Goal: Check status: Check status

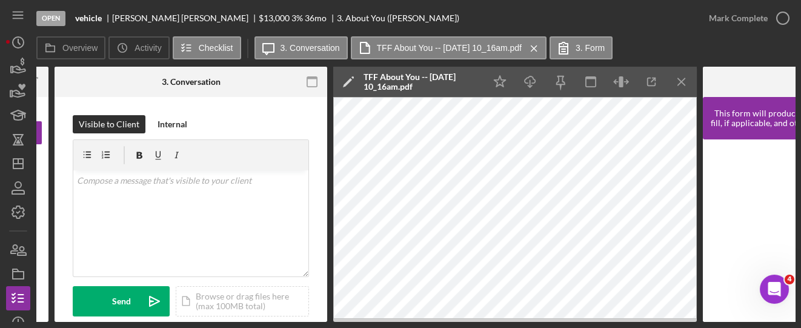
drag, startPoint x: 220, startPoint y: 322, endPoint x: 114, endPoint y: 320, distance: 106.0
click at [114, 320] on div "Open vehicle [PERSON_NAME] $13,000 $13,000 3 % 36 mo 3. About You ([PERSON_NAME…" at bounding box center [400, 164] width 801 height 328
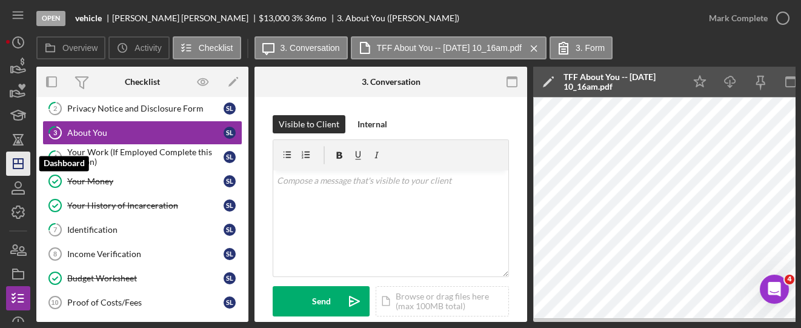
click at [18, 163] on line "button" at bounding box center [18, 161] width 0 height 5
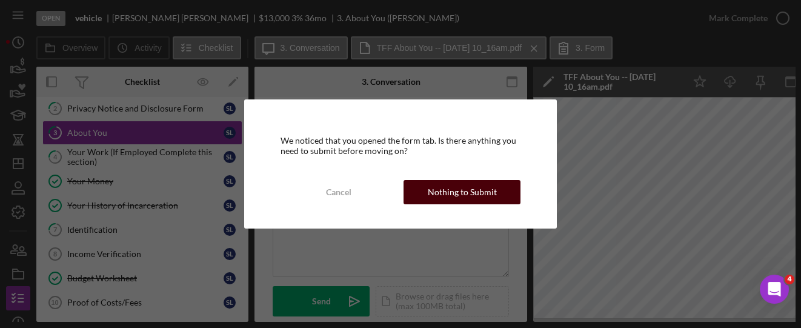
click at [437, 192] on div "Nothing to Submit" at bounding box center [462, 192] width 69 height 24
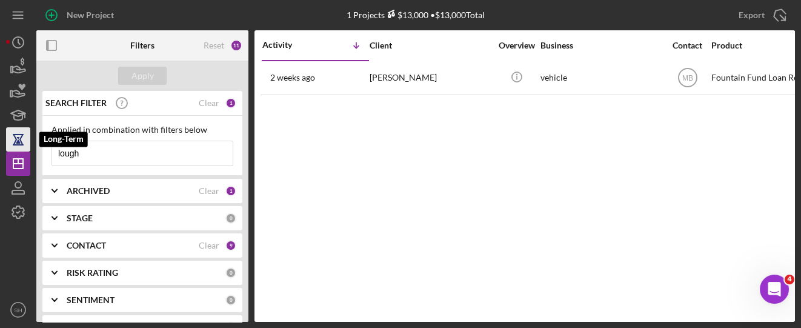
drag, startPoint x: 64, startPoint y: 150, endPoint x: 25, endPoint y: 147, distance: 38.9
click at [25, 147] on div "New Project 1 Projects $13,000 • $13,000 Total lough Export Icon/Export Filters…" at bounding box center [400, 161] width 788 height 322
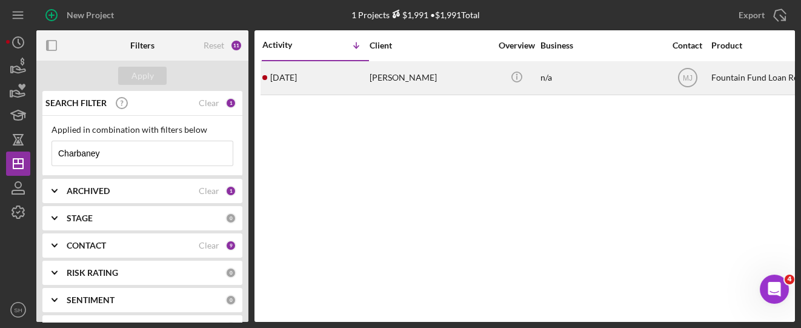
type input "Charbaney"
click at [418, 86] on div "[PERSON_NAME]" at bounding box center [429, 78] width 121 height 32
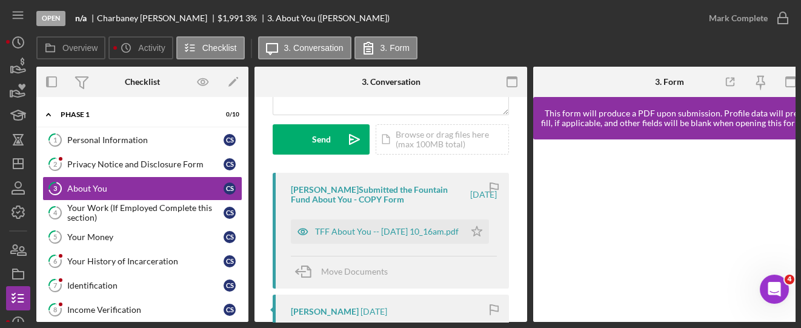
scroll to position [81, 0]
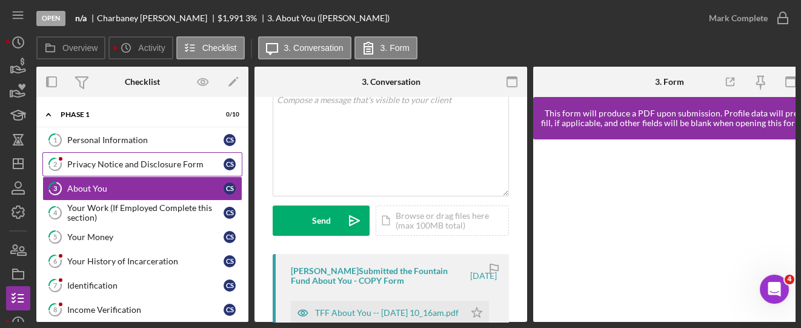
click at [137, 157] on link "2 Privacy Notice and Disclosure Form C S" at bounding box center [142, 164] width 200 height 24
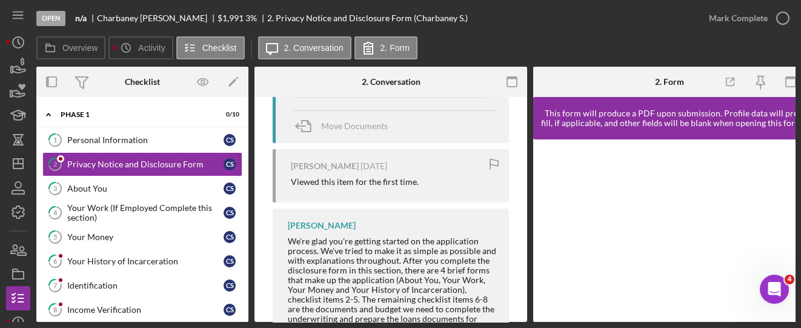
scroll to position [239, 0]
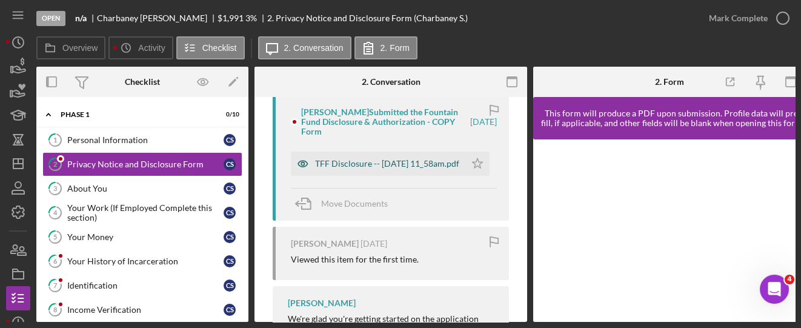
click at [355, 165] on div "TFF Disclosure -- [DATE] 11_58am.pdf" at bounding box center [387, 164] width 144 height 10
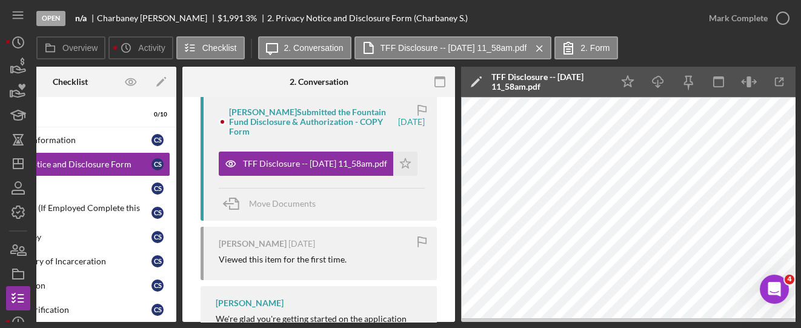
scroll to position [0, 75]
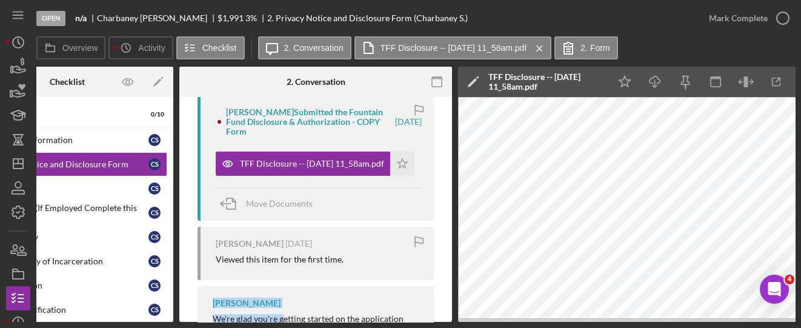
drag, startPoint x: 283, startPoint y: 323, endPoint x: 207, endPoint y: 309, distance: 77.5
click at [207, 309] on div "Open n/a [PERSON_NAME] $1,991 $1,991 3 % 2. Privacy Notice and Disclosure Form …" at bounding box center [400, 164] width 801 height 328
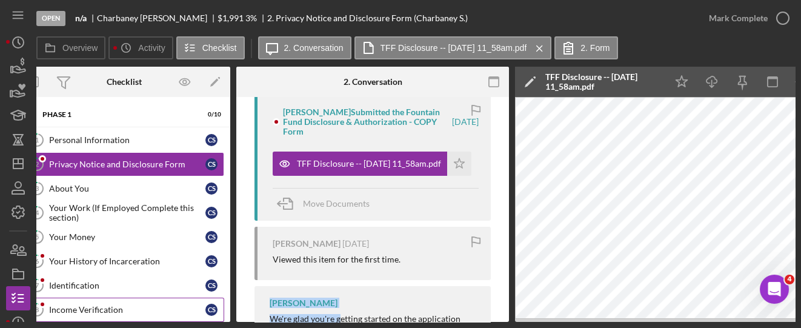
scroll to position [0, 17]
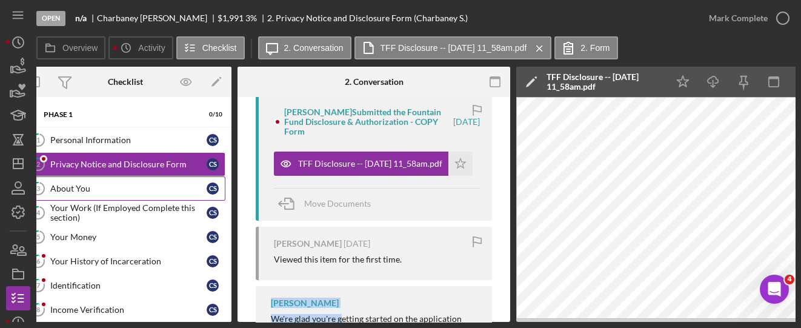
click at [63, 188] on div "About You" at bounding box center [128, 188] width 156 height 10
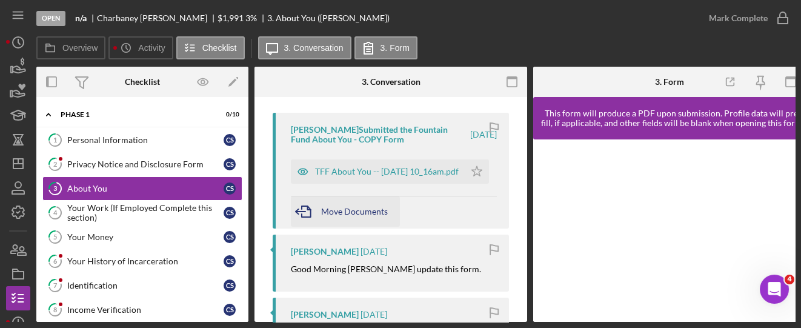
scroll to position [242, 0]
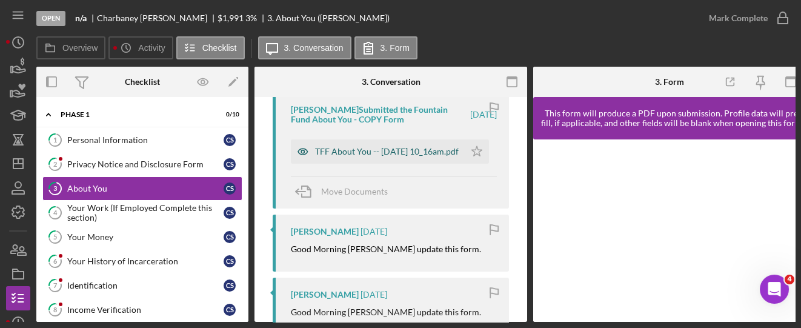
click at [383, 156] on div "TFF About You -- [DATE] 10_16am.pdf" at bounding box center [387, 152] width 144 height 10
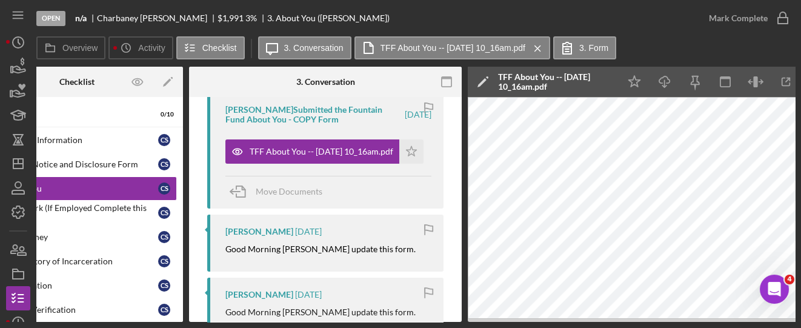
scroll to position [0, 103]
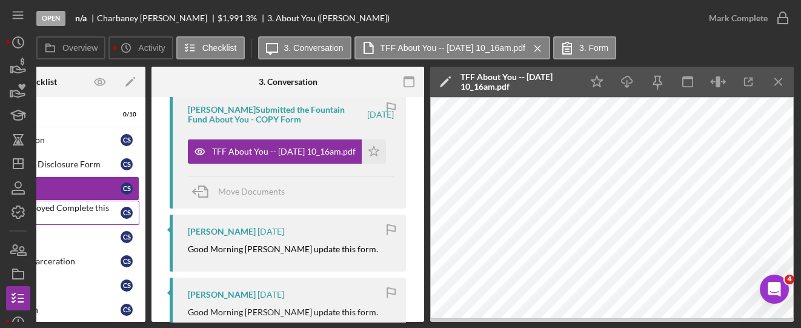
click at [67, 211] on div "Your Work (If Employed Complete this section)" at bounding box center [42, 212] width 156 height 19
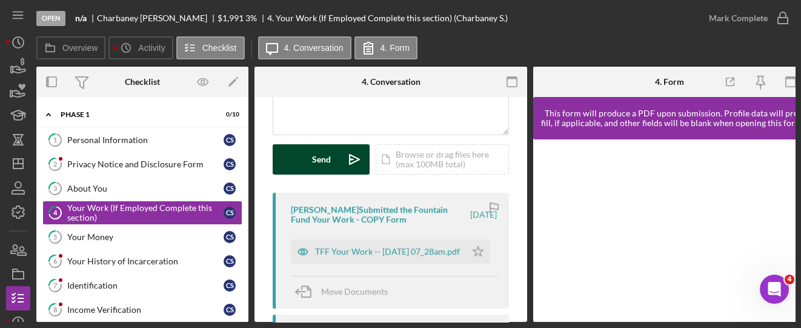
scroll to position [162, 0]
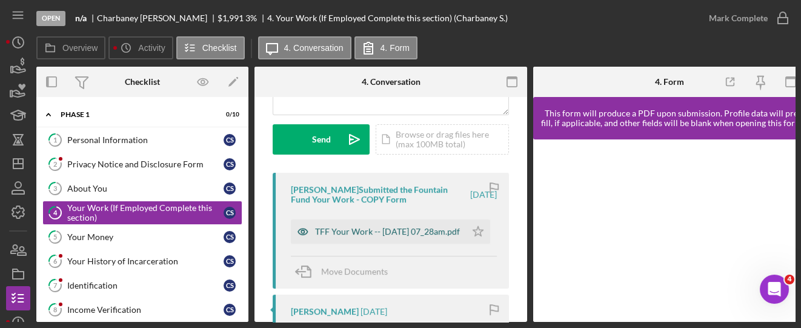
click at [357, 233] on div "TFF Your Work -- [DATE] 07_28am.pdf" at bounding box center [387, 231] width 145 height 10
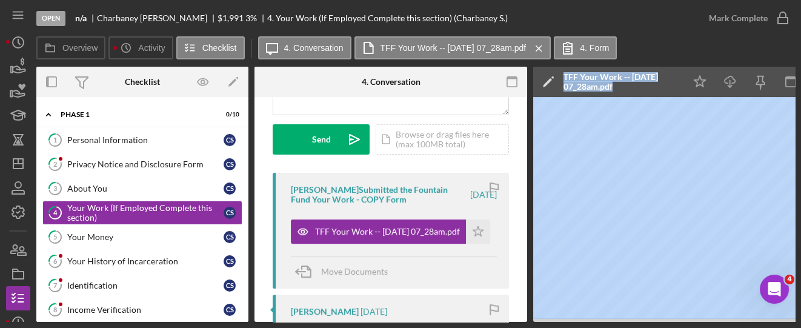
drag, startPoint x: 522, startPoint y: 323, endPoint x: 604, endPoint y: 332, distance: 82.9
click at [604, 327] on html "Open n/a [PERSON_NAME] $1,991 $1,991 3 % 4. Your Work (If Employed Complete thi…" at bounding box center [400, 164] width 801 height 328
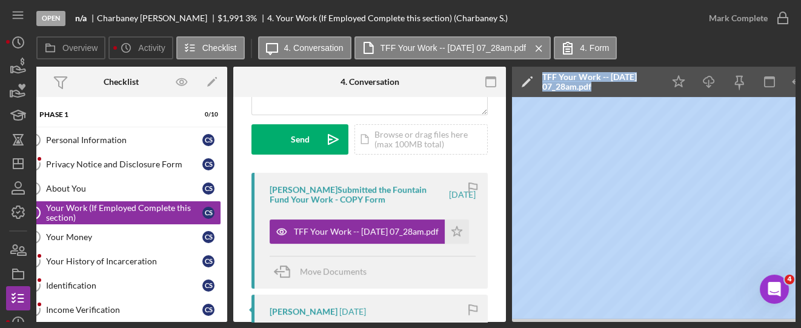
scroll to position [0, 0]
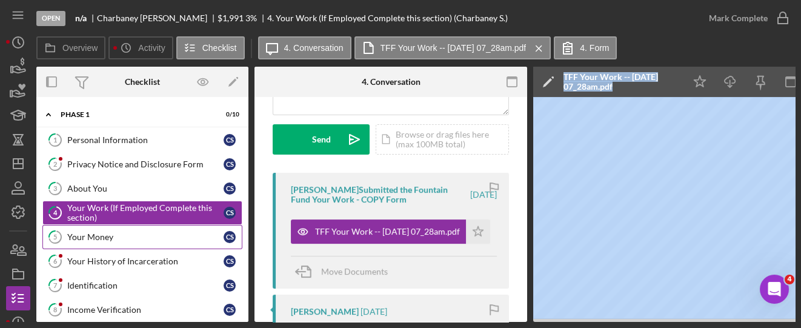
click at [89, 233] on div "Your Money" at bounding box center [145, 237] width 156 height 10
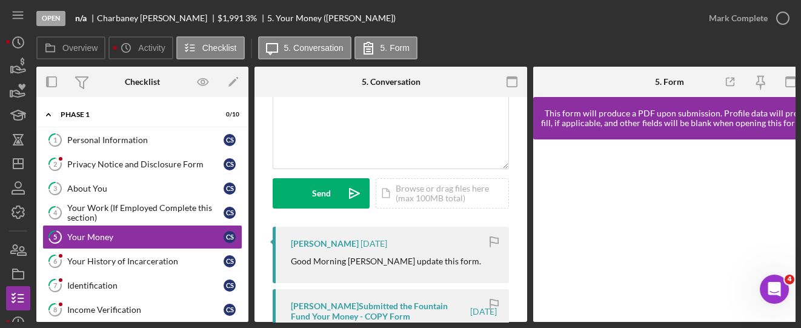
scroll to position [162, 0]
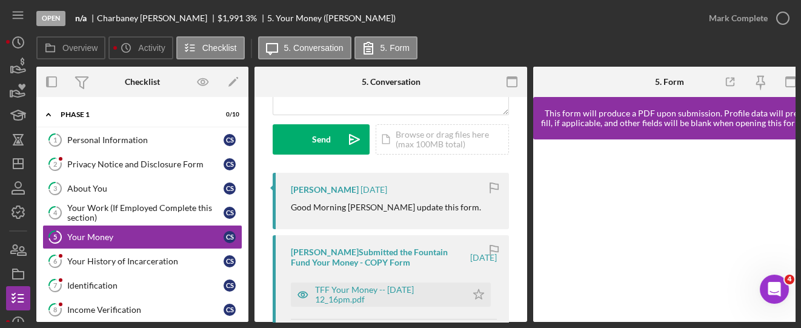
click at [347, 266] on div "[PERSON_NAME] Submitted the Fountain Fund Your Money - COPY Form" at bounding box center [379, 256] width 177 height 19
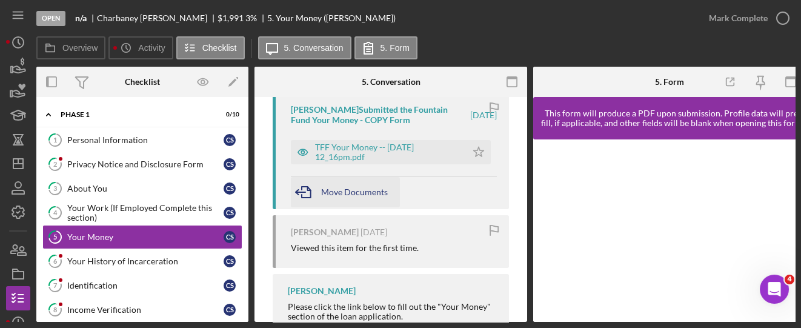
scroll to position [283, 0]
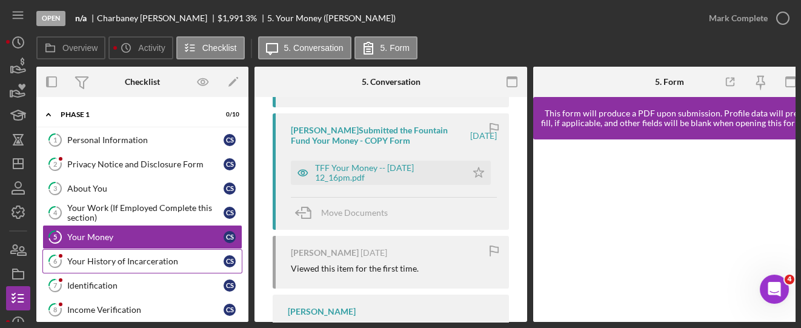
click at [151, 256] on div "Your History of Incarceration" at bounding box center [145, 261] width 156 height 10
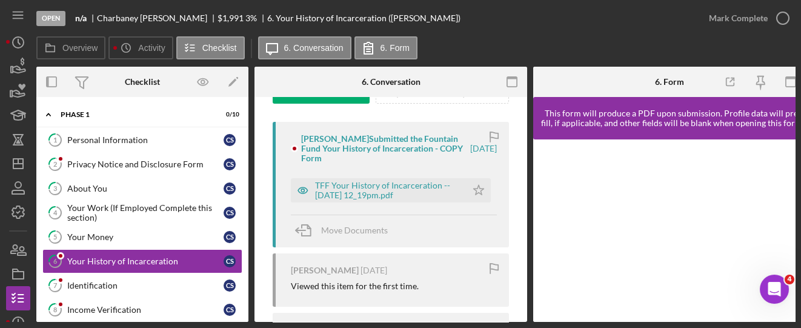
scroll to position [242, 0]
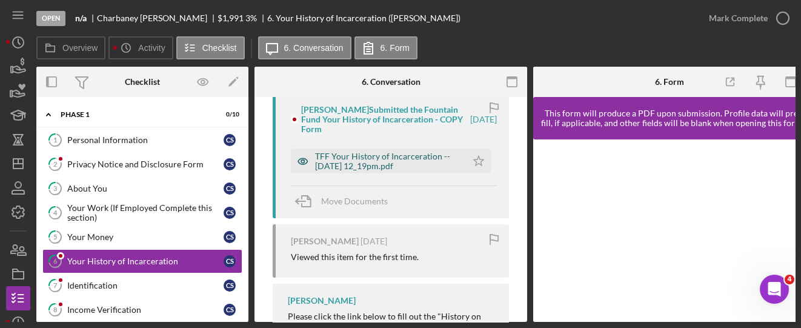
click at [382, 165] on div "TFF Your History of Incarceration -- [DATE] 12_19pm.pdf" at bounding box center [387, 160] width 145 height 19
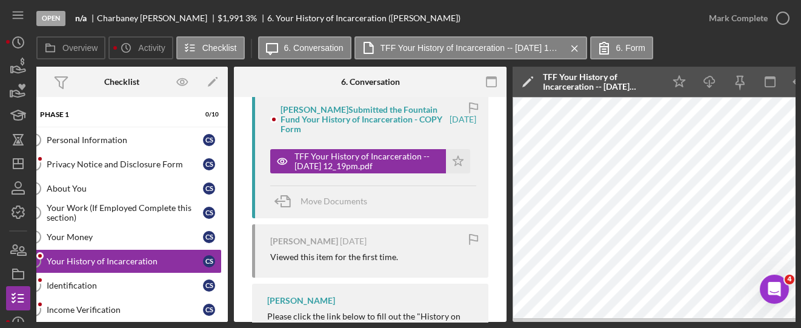
scroll to position [0, 0]
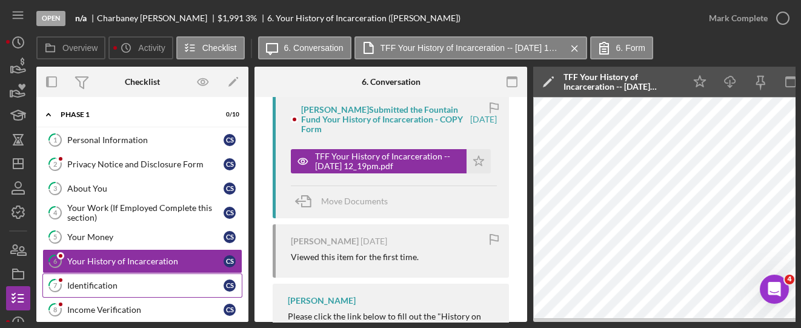
click at [88, 283] on div "Identification" at bounding box center [145, 285] width 156 height 10
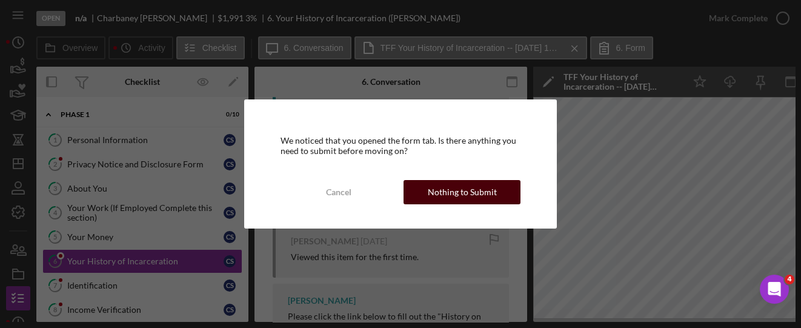
click at [455, 201] on div "Nothing to Submit" at bounding box center [462, 192] width 69 height 24
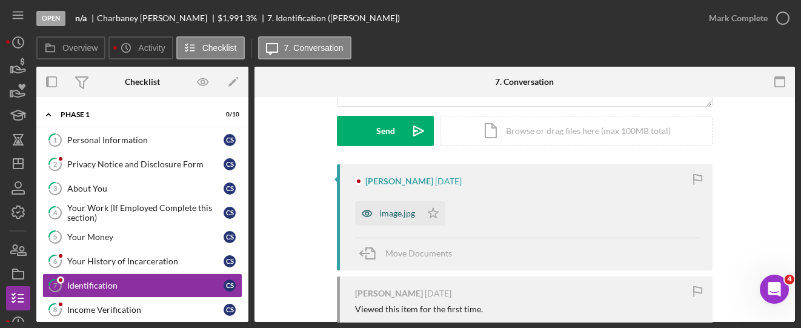
scroll to position [162, 0]
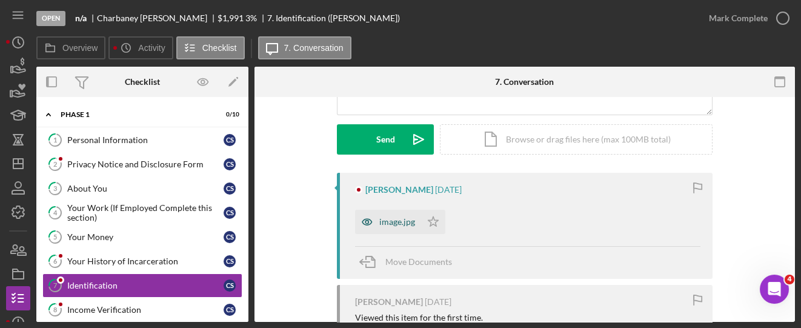
click at [394, 226] on div "image.jpg" at bounding box center [388, 222] width 66 height 24
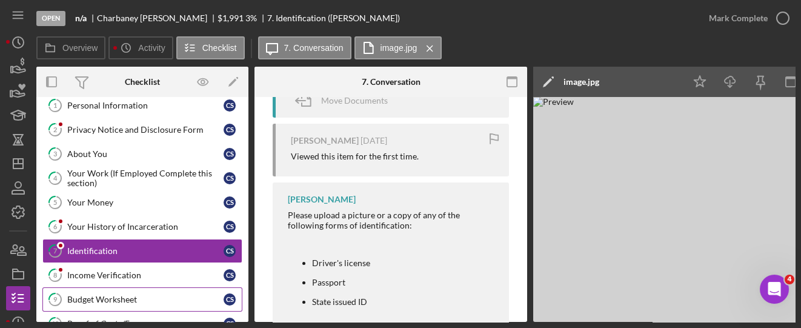
scroll to position [59, 0]
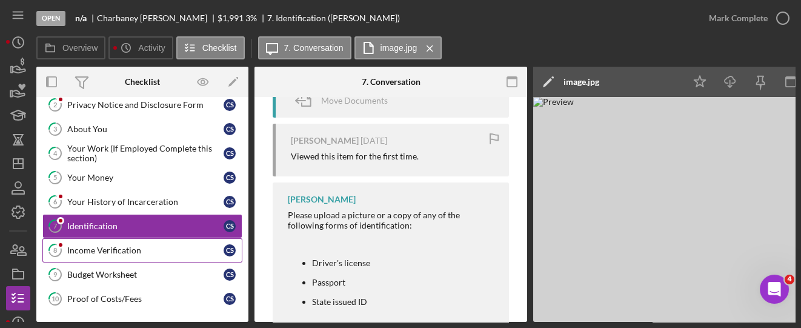
click at [114, 248] on div "Income Verification" at bounding box center [145, 250] width 156 height 10
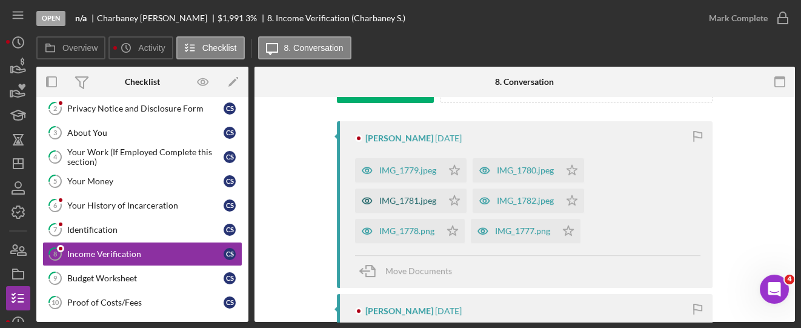
scroll to position [242, 0]
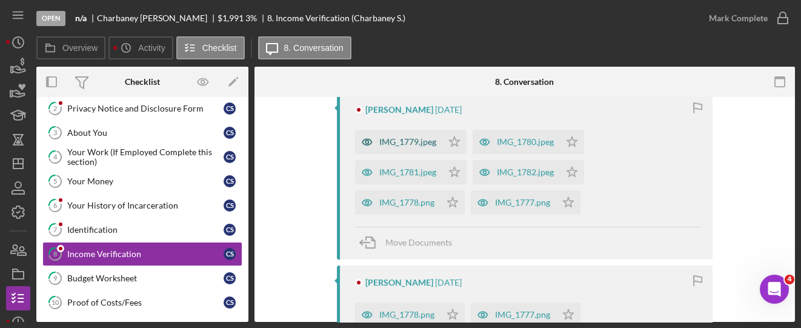
click at [412, 143] on div "IMG_1779.jpeg" at bounding box center [407, 142] width 57 height 10
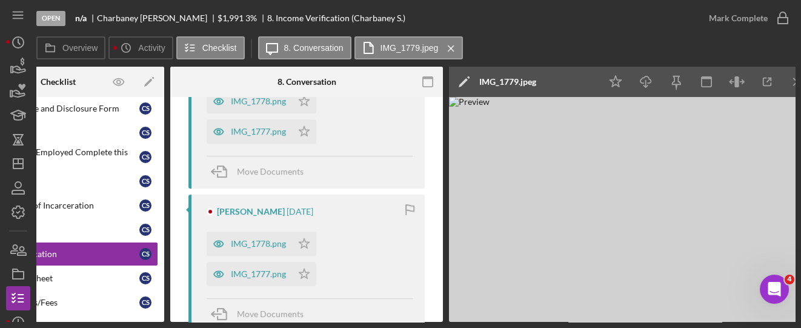
scroll to position [323, 0]
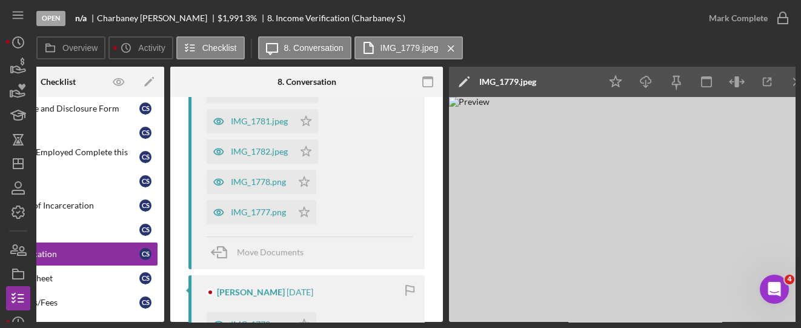
drag, startPoint x: 506, startPoint y: 323, endPoint x: 534, endPoint y: 325, distance: 27.3
click at [534, 325] on div "Open n/a [PERSON_NAME] $1,991 $1,991 3 % 8. Income Verification (Charbaney S.) …" at bounding box center [400, 164] width 801 height 328
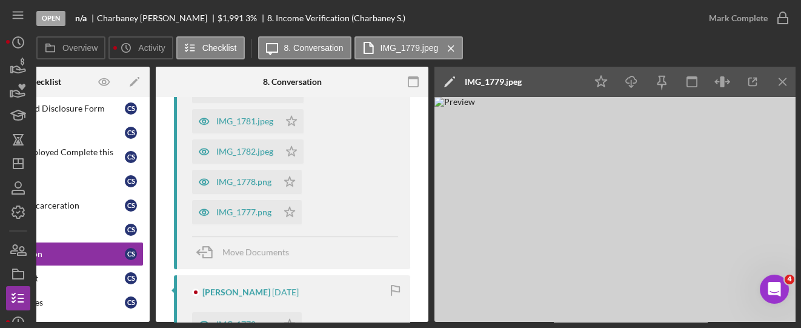
scroll to position [0, 101]
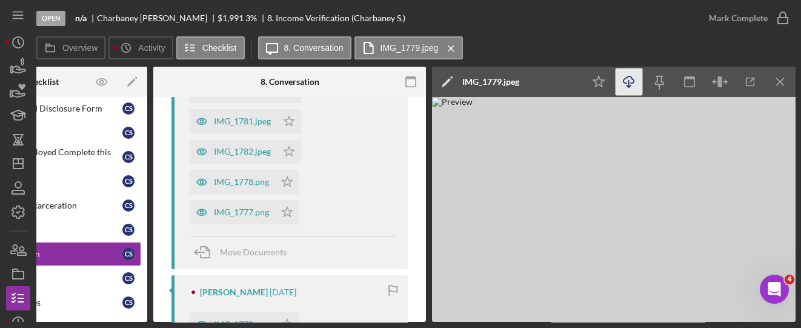
click at [619, 85] on icon "Icon/Download" at bounding box center [628, 81] width 27 height 27
click at [239, 156] on div "IMG_1782.jpeg" at bounding box center [242, 152] width 57 height 10
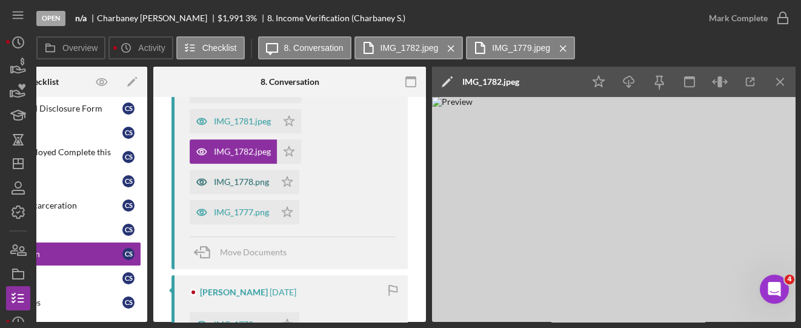
click at [242, 181] on div "IMG_1778.png" at bounding box center [241, 182] width 55 height 10
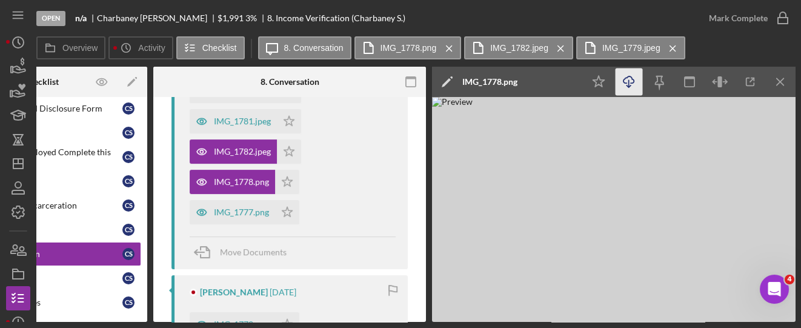
click at [632, 85] on icon "Icon/Download" at bounding box center [628, 81] width 27 height 27
click at [231, 205] on div "IMG_1777.png" at bounding box center [232, 212] width 85 height 24
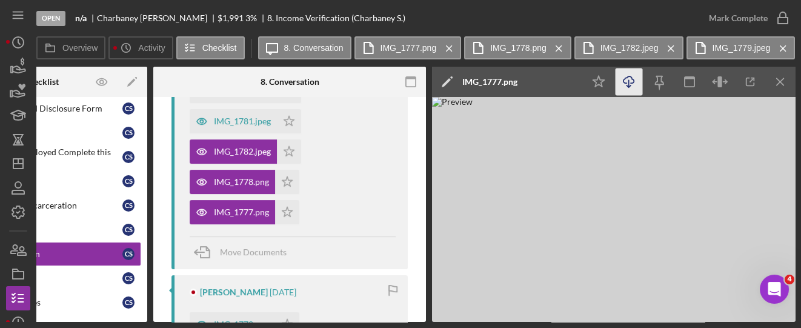
click at [629, 82] on line "button" at bounding box center [629, 83] width 0 height 7
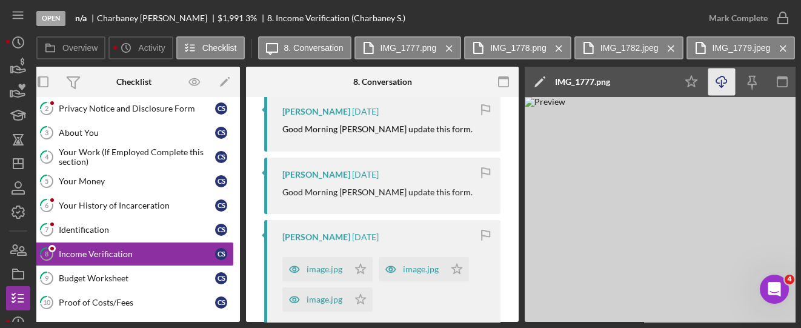
scroll to position [0, 0]
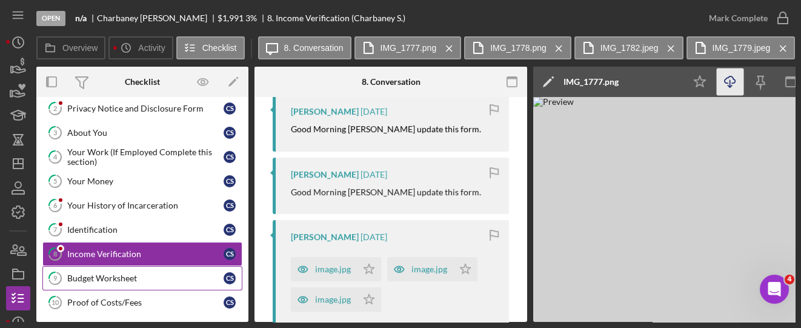
click at [115, 280] on link "9 Budget Worksheet C S" at bounding box center [142, 278] width 200 height 24
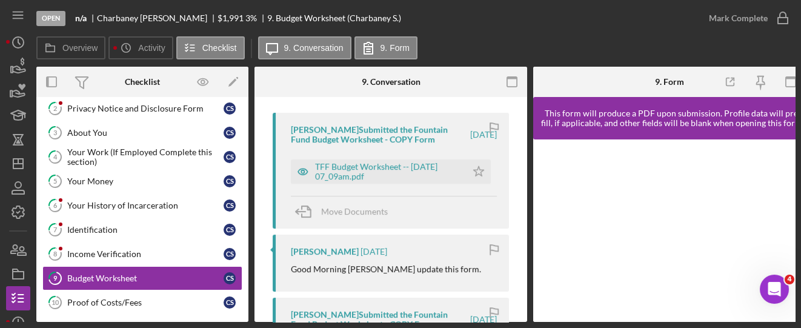
scroll to position [242, 0]
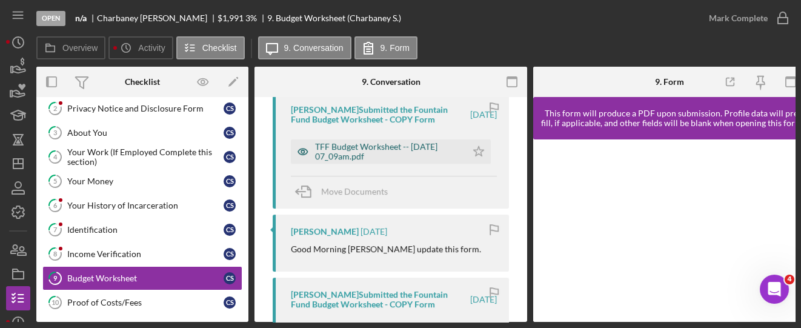
click at [411, 149] on div "TFF Budget Worksheet -- [DATE] 07_09am.pdf" at bounding box center [387, 151] width 145 height 19
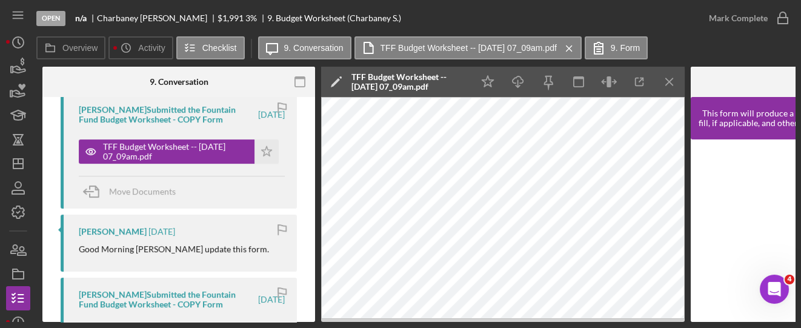
scroll to position [0, 210]
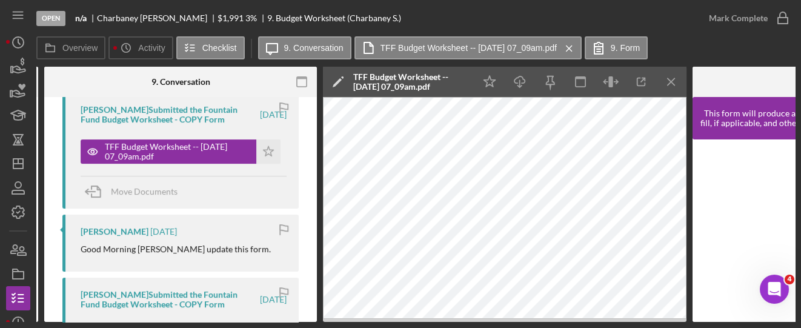
drag, startPoint x: 200, startPoint y: 324, endPoint x: 140, endPoint y: 320, distance: 60.7
click at [140, 320] on div "Open n/a [PERSON_NAME] $1,991 $1,991 3 % 9. Budget Worksheet (Charbaney S.) [PE…" at bounding box center [400, 164] width 801 height 328
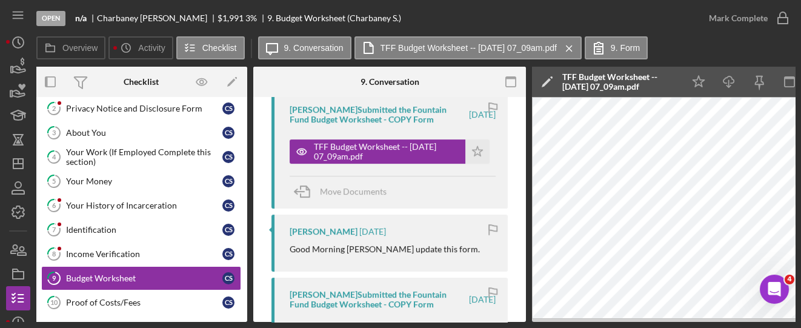
scroll to position [0, 0]
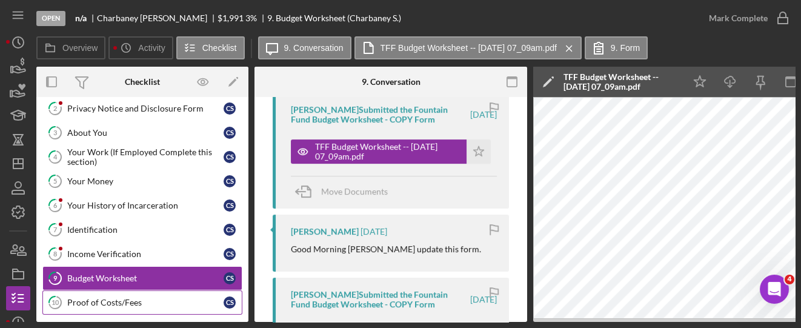
click at [81, 303] on link "10 Proof of Costs/Fees C S" at bounding box center [142, 302] width 200 height 24
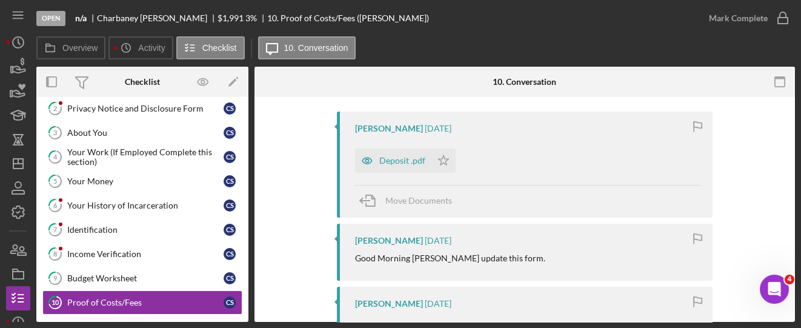
scroll to position [242, 0]
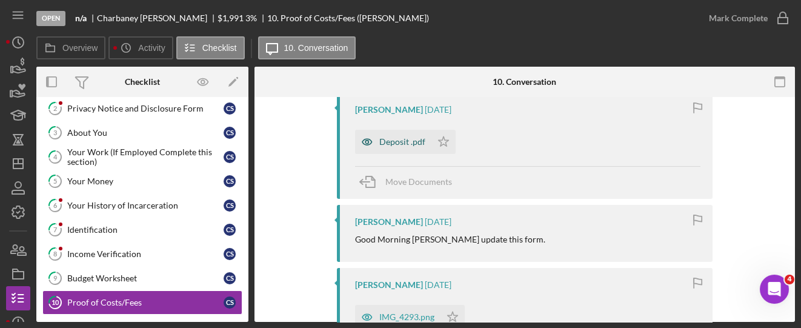
click at [405, 137] on div "Deposit .pdf" at bounding box center [402, 142] width 46 height 10
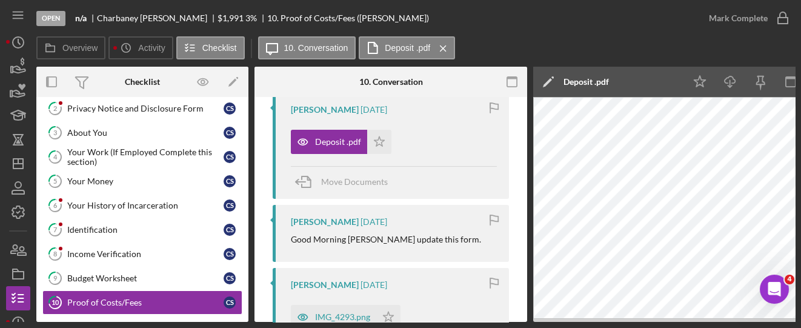
drag, startPoint x: 461, startPoint y: 324, endPoint x: 520, endPoint y: 337, distance: 60.1
click at [520, 327] on html "Open n/a [PERSON_NAME] $1,991 $1,991 3 % 10. Proof of Costs/Fees ([PERSON_NAME]…" at bounding box center [400, 164] width 801 height 328
drag, startPoint x: 560, startPoint y: 323, endPoint x: 623, endPoint y: 325, distance: 62.4
click at [623, 325] on div "Open n/a [PERSON_NAME] $1,991 $1,991 3 % 10. Proof of Costs/Fees ([PERSON_NAME]…" at bounding box center [400, 164] width 801 height 328
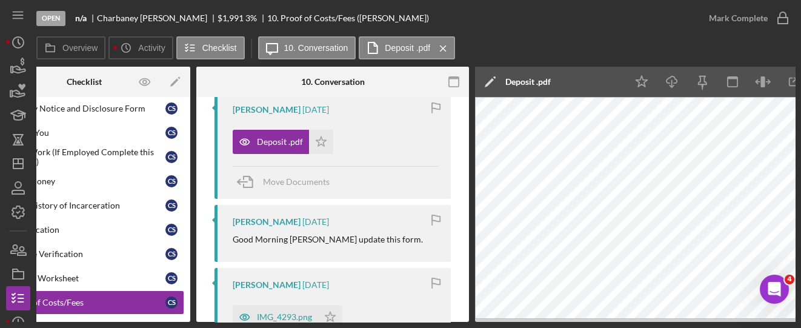
scroll to position [0, 101]
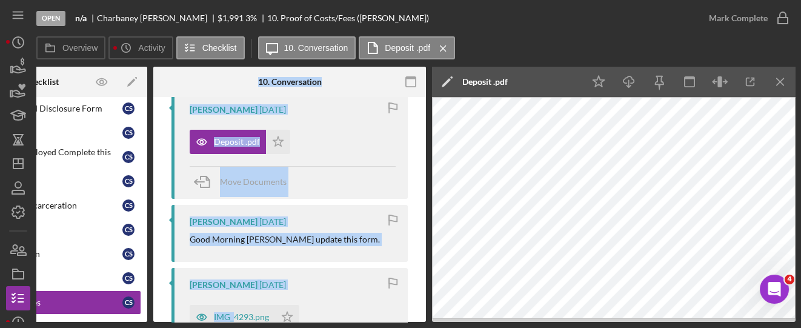
drag, startPoint x: 233, startPoint y: 323, endPoint x: 122, endPoint y: 331, distance: 111.1
click at [122, 327] on html "Open n/a [PERSON_NAME] $1,991 $1,991 3 % 10. Proof of Costs/Fees ([PERSON_NAME]…" at bounding box center [400, 164] width 801 height 328
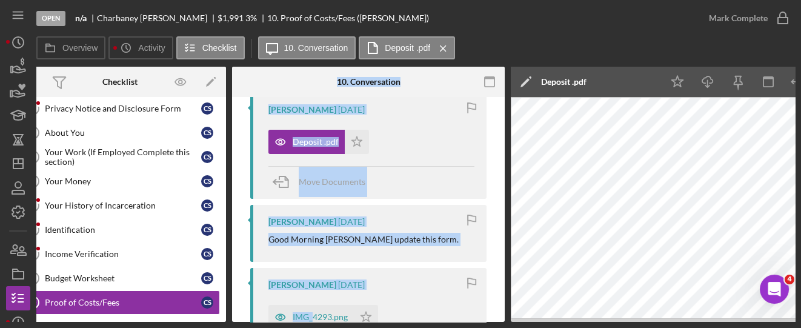
scroll to position [0, 0]
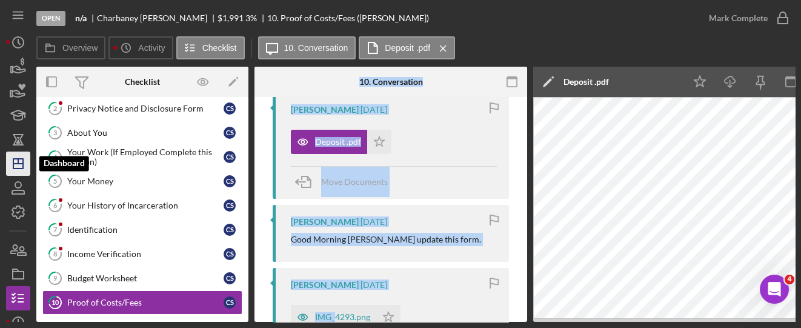
click at [12, 168] on icon "Icon/Dashboard" at bounding box center [18, 163] width 30 height 30
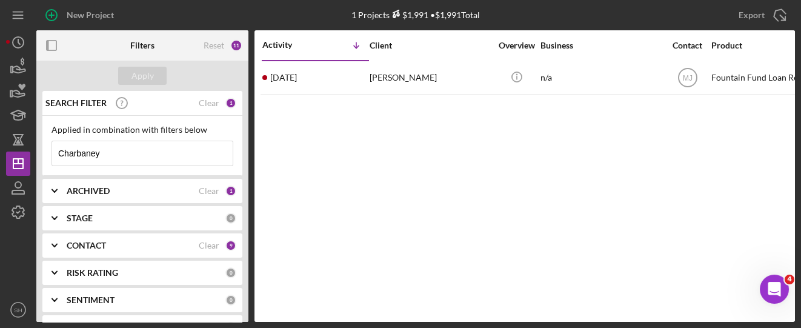
drag, startPoint x: 110, startPoint y: 149, endPoint x: 58, endPoint y: 153, distance: 52.9
click at [58, 153] on input "Charbaney" at bounding box center [142, 153] width 180 height 24
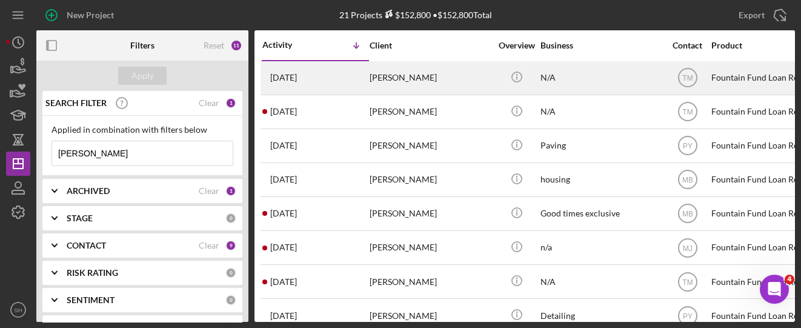
type input "[PERSON_NAME]"
click at [306, 68] on div "[DATE] [PERSON_NAME]" at bounding box center [315, 78] width 106 height 32
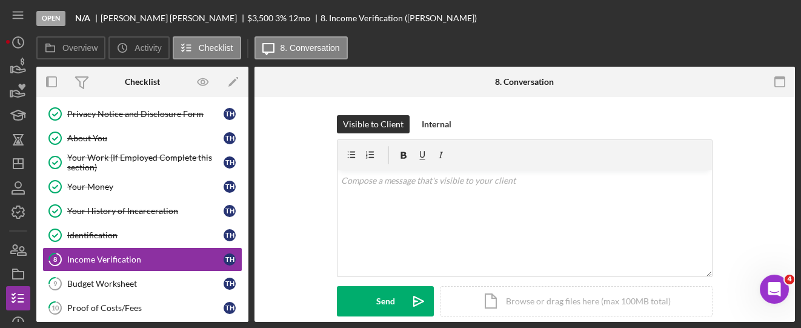
scroll to position [55, 0]
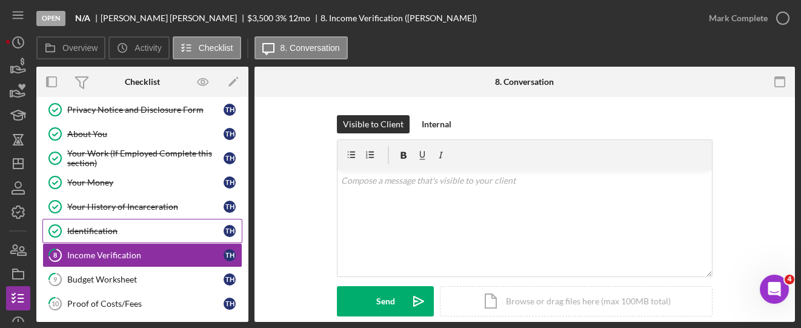
click at [91, 228] on div "Identification" at bounding box center [145, 231] width 156 height 10
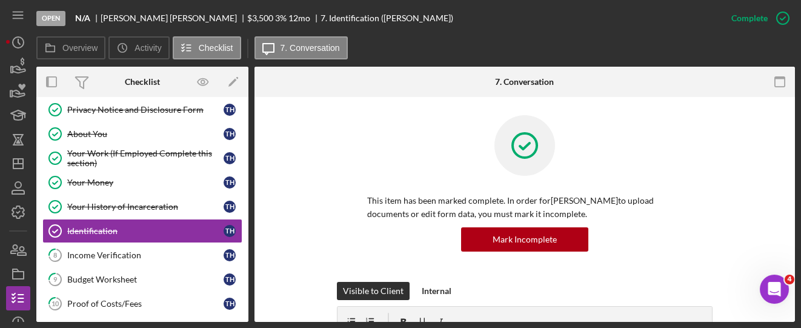
drag, startPoint x: 221, startPoint y: 323, endPoint x: 239, endPoint y: 324, distance: 18.2
click at [239, 324] on div "Open N/A [PERSON_NAME] $3,500 $3,500 3 % 12 mo 7. Identification ([PERSON_NAME]…" at bounding box center [400, 164] width 801 height 328
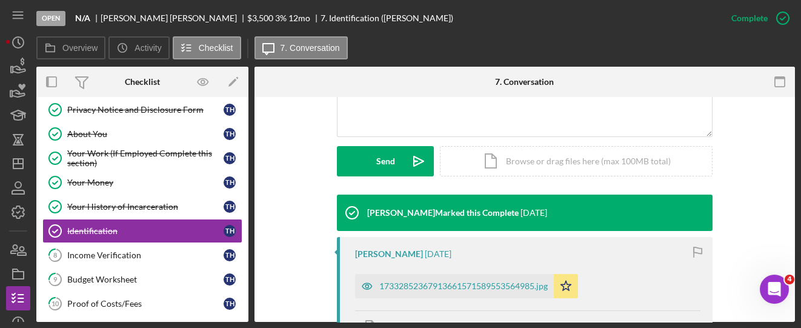
scroll to position [323, 0]
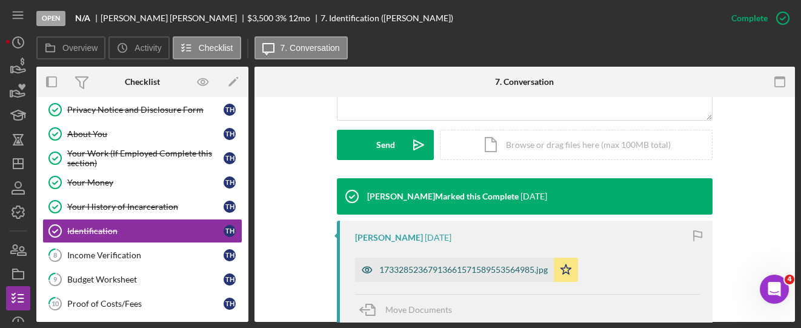
click at [431, 269] on div "17332852367913661571589553564985.jpg" at bounding box center [463, 270] width 168 height 10
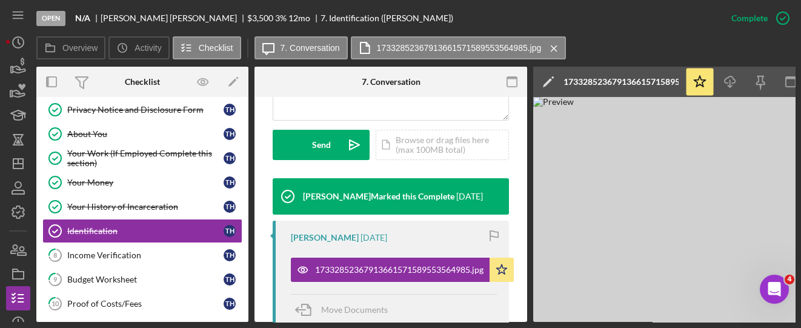
drag, startPoint x: 526, startPoint y: 322, endPoint x: 576, endPoint y: 326, distance: 50.5
click at [576, 326] on div "Open N/A [PERSON_NAME] $3,500 $3,500 3 % 12 mo 7. Identification ([PERSON_NAME]…" at bounding box center [400, 164] width 801 height 328
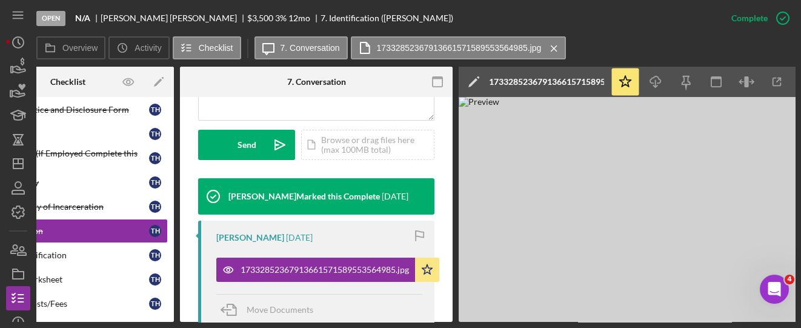
scroll to position [0, 101]
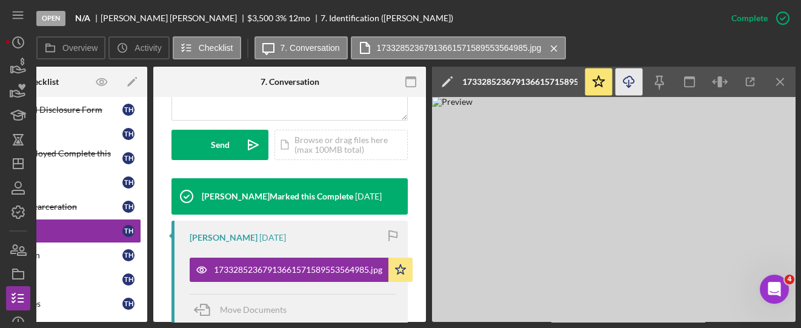
click at [629, 85] on icon "Icon/Download" at bounding box center [628, 81] width 27 height 27
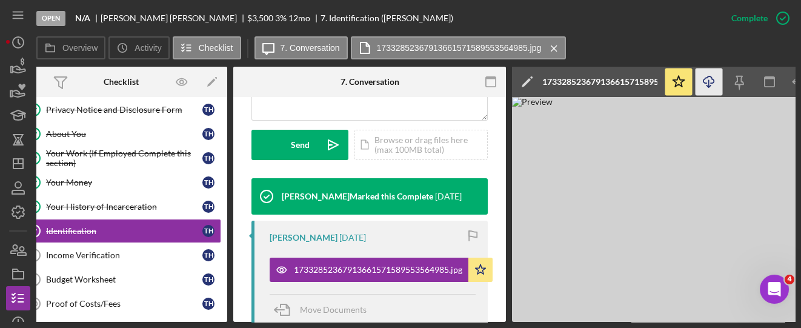
scroll to position [0, 0]
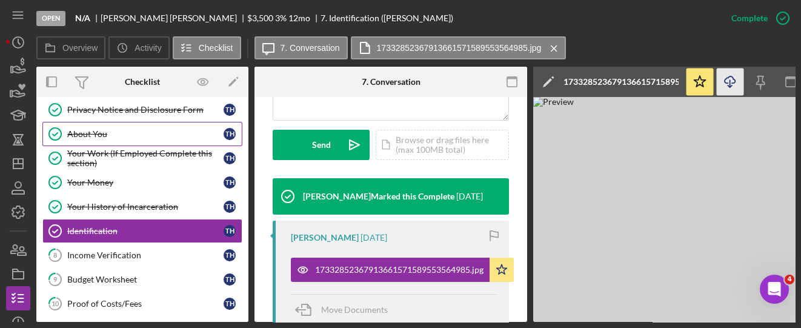
click at [91, 130] on div "About You" at bounding box center [145, 134] width 156 height 10
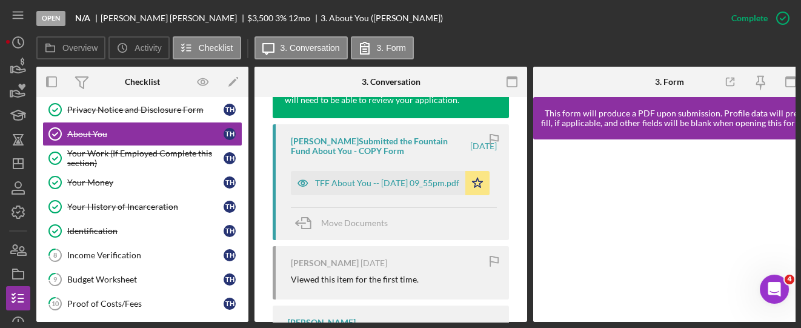
scroll to position [484, 0]
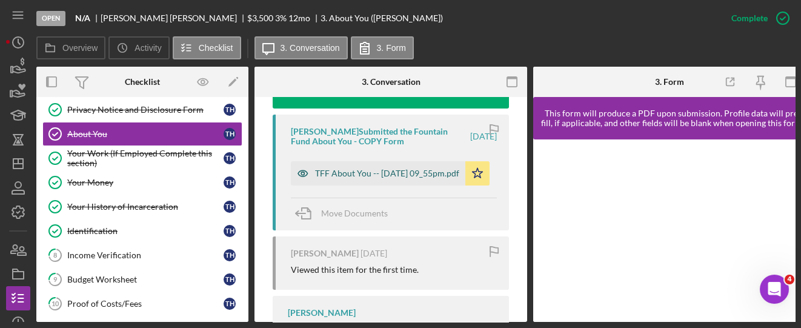
click at [380, 178] on div "TFF About You -- [DATE] 09_55pm.pdf" at bounding box center [387, 173] width 144 height 10
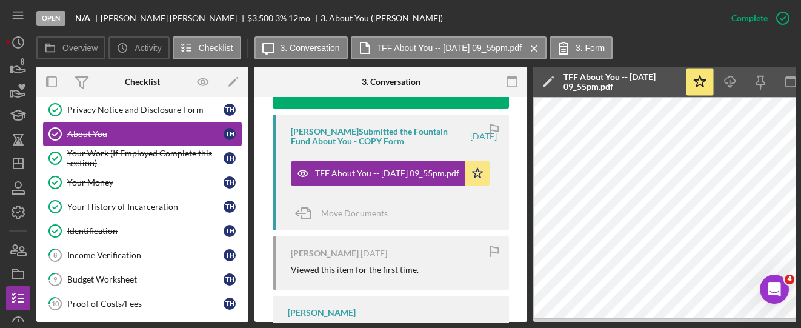
drag, startPoint x: 461, startPoint y: 318, endPoint x: 521, endPoint y: 321, distance: 60.0
click at [521, 321] on div "Overview Internal Workflow Stage Open Icon/Dropdown Arrow Archive (can unarchiv…" at bounding box center [415, 194] width 758 height 255
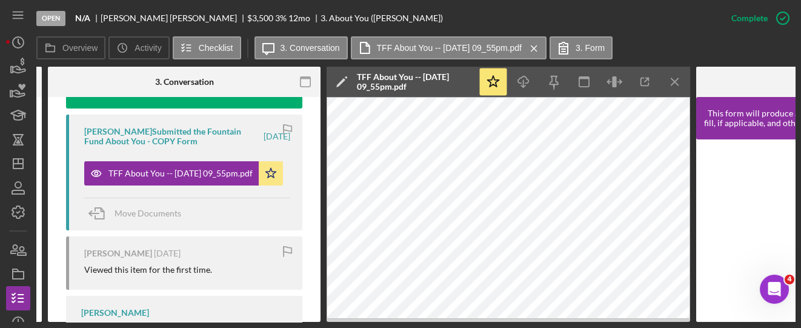
scroll to position [0, 210]
